Goal: Register for event/course

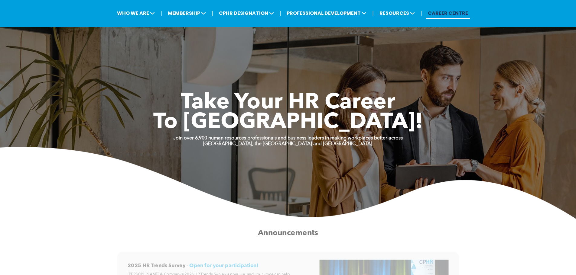
scroll to position [30, 0]
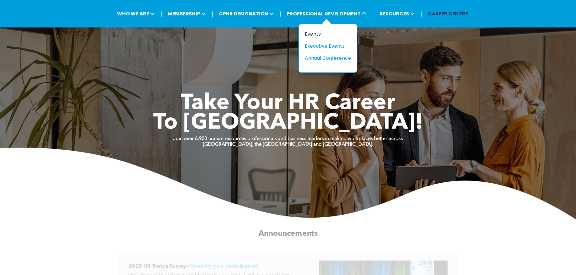
click at [318, 32] on div "Events" at bounding box center [326, 34] width 42 height 8
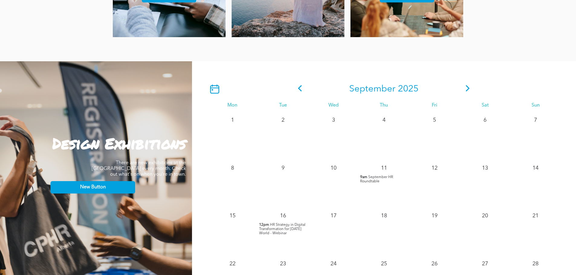
scroll to position [484, 0]
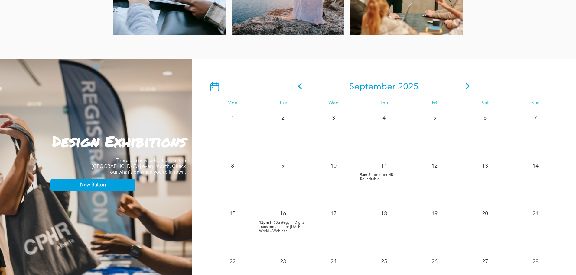
click at [465, 88] on icon at bounding box center [467, 86] width 9 height 6
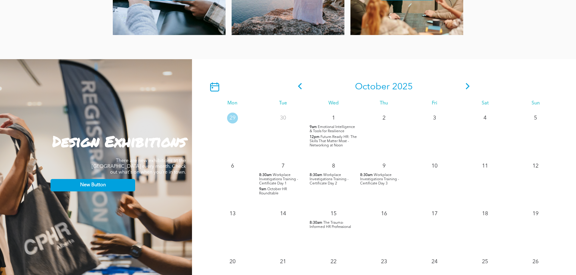
click at [466, 88] on icon at bounding box center [467, 86] width 9 height 6
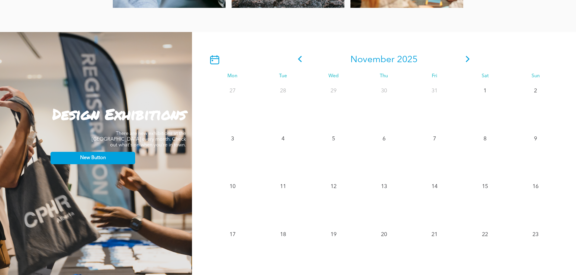
scroll to position [544, 0]
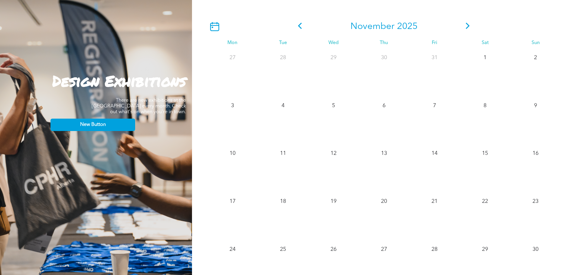
click at [301, 26] on icon at bounding box center [299, 26] width 9 height 6
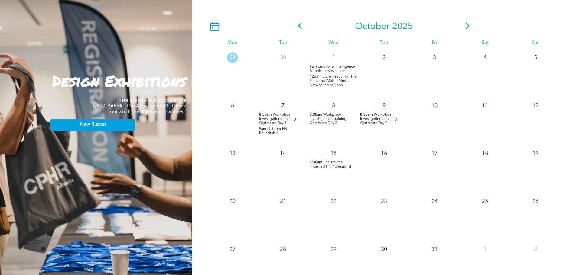
click at [286, 118] on span "Workplace Investigations Training - Certificate Day 1" at bounding box center [278, 119] width 39 height 12
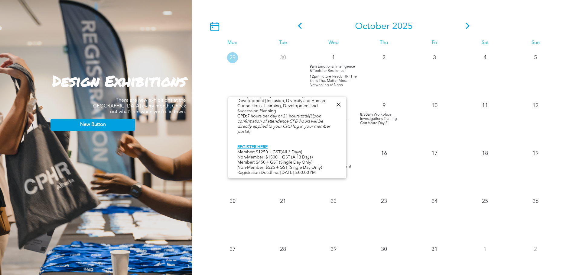
scroll to position [312, 0]
click at [263, 145] on link "REGISTER HERE" at bounding box center [252, 147] width 30 height 4
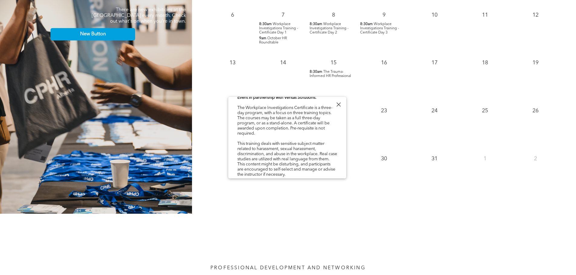
scroll to position [0, 0]
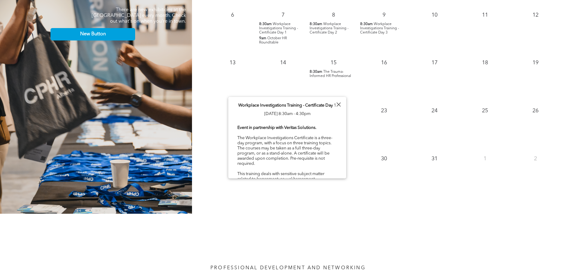
click at [339, 104] on div at bounding box center [338, 105] width 8 height 8
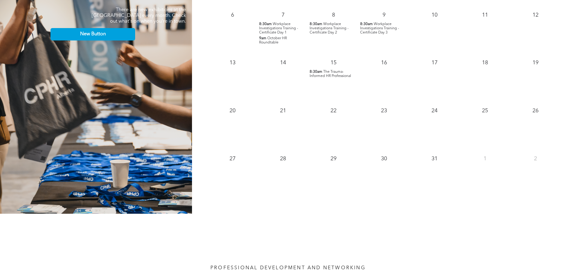
click at [320, 31] on span "Workplace Investigations Training - Certificate Day 2" at bounding box center [329, 28] width 39 height 12
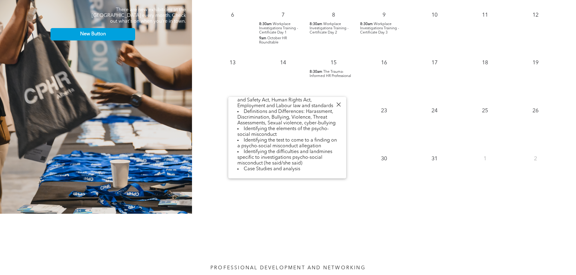
scroll to position [272, 0]
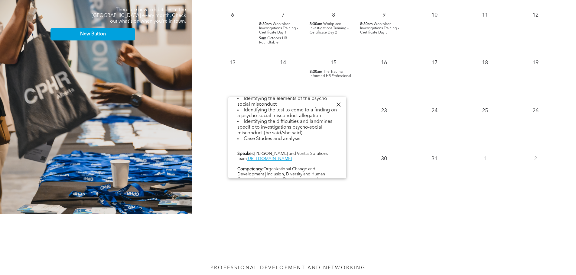
click at [373, 28] on span "Workplace Investigations Training - Certificate Day 3" at bounding box center [379, 28] width 39 height 12
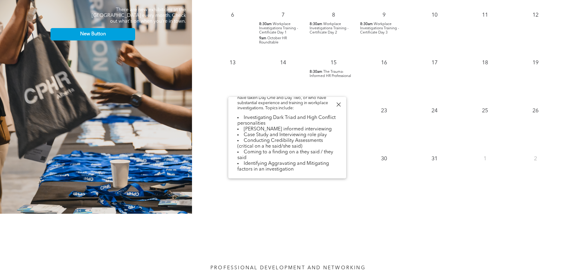
scroll to position [212, 0]
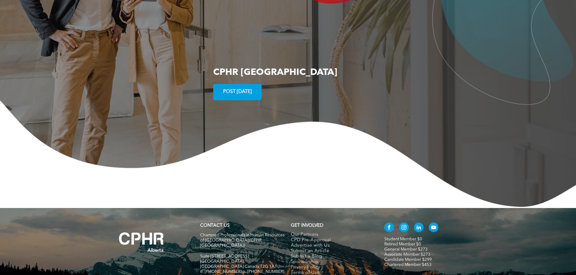
scroll to position [1110, 0]
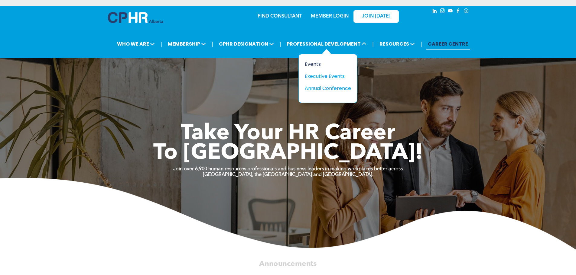
click at [313, 65] on div "Events" at bounding box center [326, 64] width 42 height 8
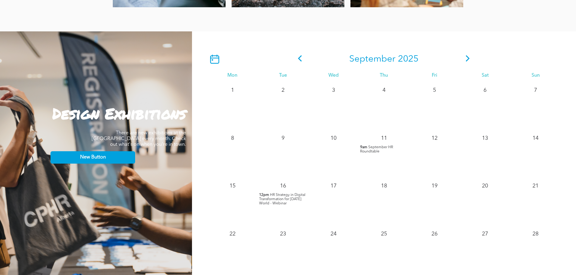
scroll to position [514, 0]
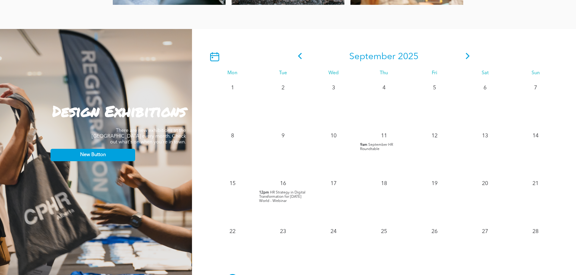
click at [467, 54] on span at bounding box center [467, 56] width 9 height 11
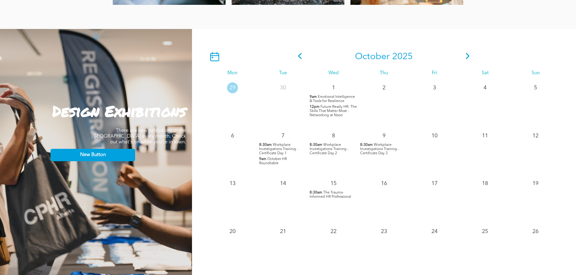
click at [467, 56] on icon at bounding box center [467, 56] width 9 height 6
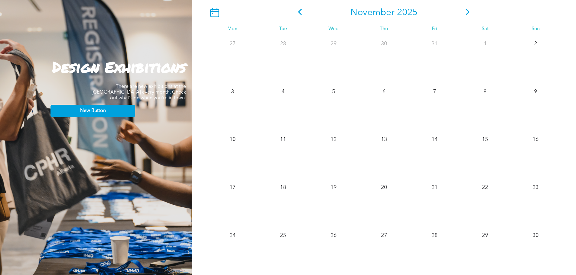
scroll to position [544, 0]
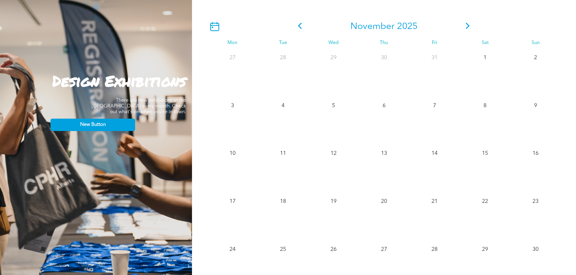
click at [469, 25] on icon at bounding box center [467, 26] width 9 height 6
click at [301, 27] on icon at bounding box center [299, 26] width 9 height 6
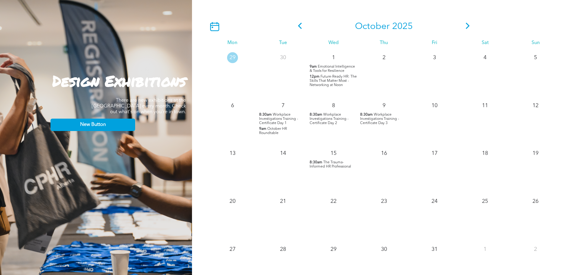
click at [282, 117] on span "Workplace Investigations Training - Certificate Day 1" at bounding box center [278, 119] width 39 height 12
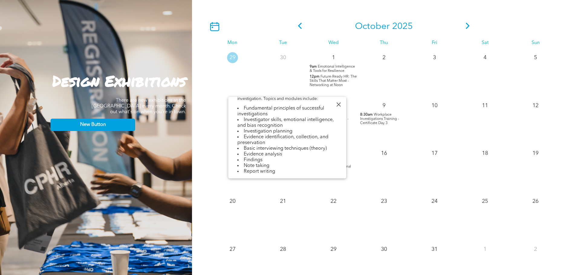
scroll to position [212, 0]
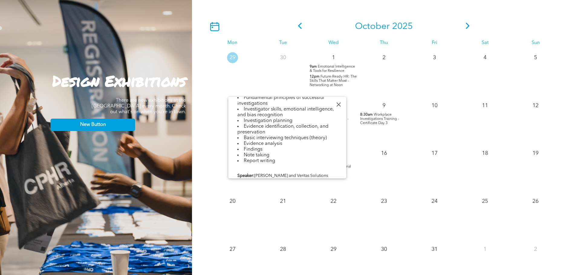
click at [495, 96] on div "4" at bounding box center [485, 74] width 50 height 48
click at [364, 139] on div "9 8:30am Workplace Investigations Training - Certificate Day 3" at bounding box center [384, 122] width 50 height 48
click at [339, 102] on div at bounding box center [338, 105] width 8 height 8
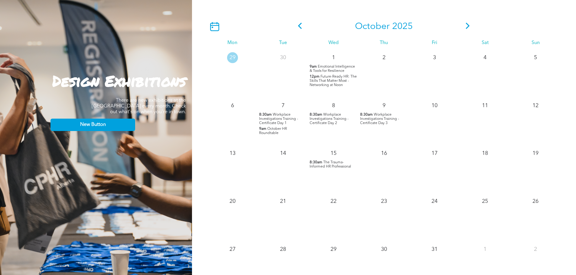
click at [332, 120] on span "Workplace Investigations Training - Certificate Day 2" at bounding box center [329, 119] width 39 height 12
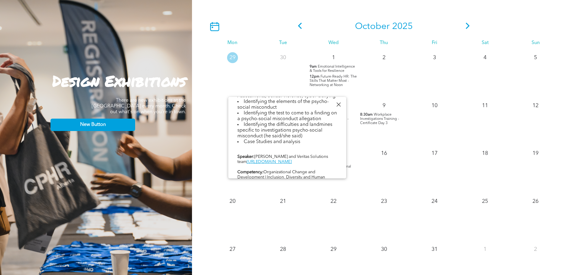
scroll to position [283, 0]
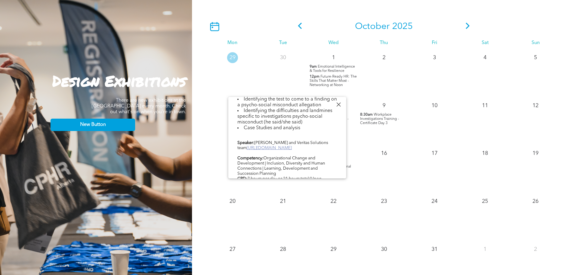
click at [292, 150] on link "https://veritassolutions.net/ceo/" at bounding box center [269, 148] width 45 height 4
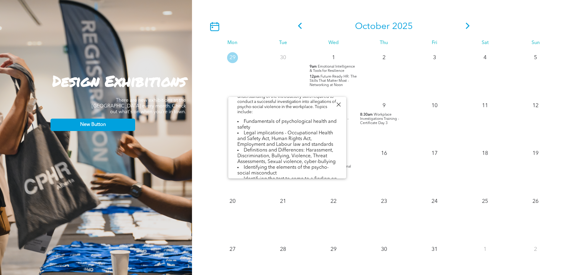
scroll to position [192, 0]
